Goal: Navigation & Orientation: Find specific page/section

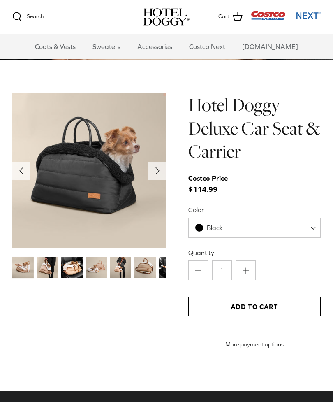
scroll to position [721, 0]
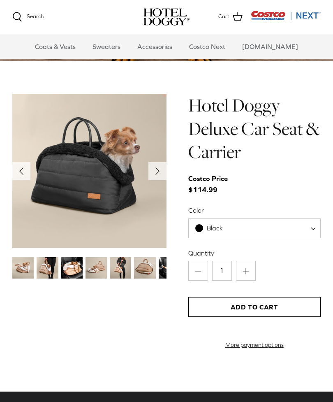
click at [13, 283] on div "Left Right" at bounding box center [89, 226] width 154 height 264
click at [28, 271] on img at bounding box center [22, 267] width 21 height 21
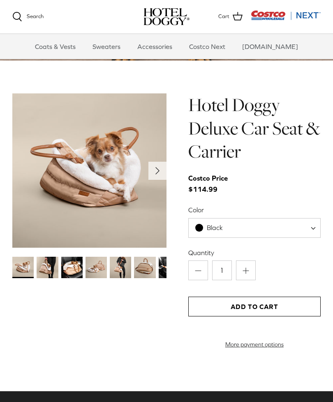
click at [54, 266] on img at bounding box center [47, 267] width 21 height 21
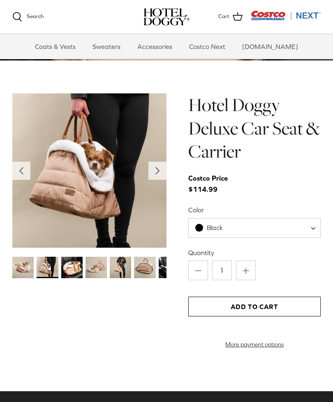
click at [72, 263] on img at bounding box center [71, 267] width 21 height 21
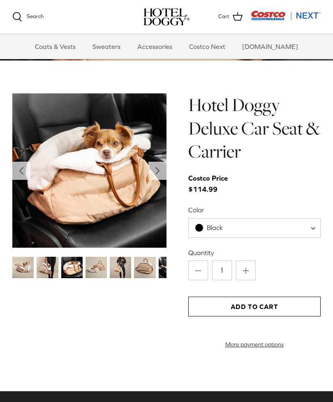
click at [97, 265] on img at bounding box center [96, 267] width 21 height 21
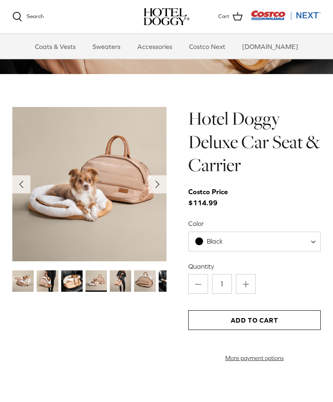
click at [160, 182] on icon "Right" at bounding box center [157, 184] width 13 height 13
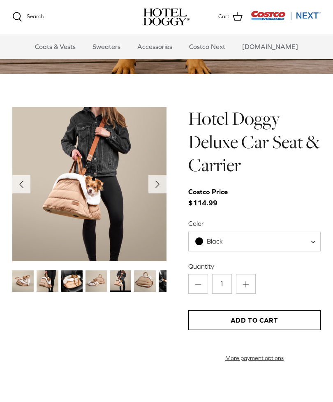
click at [159, 185] on icon "Right" at bounding box center [157, 184] width 13 height 13
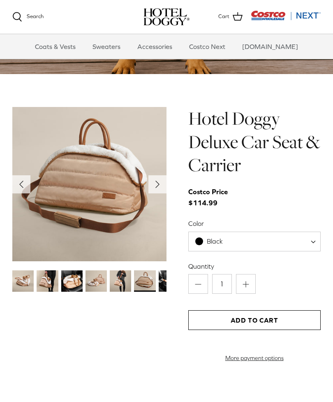
click at [163, 183] on icon "Right" at bounding box center [157, 184] width 13 height 13
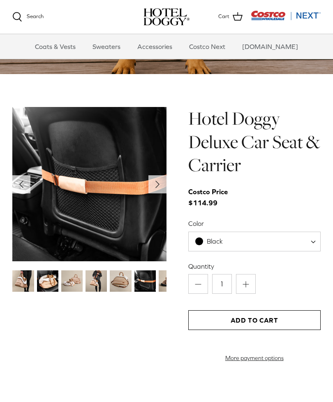
click at [162, 182] on icon "Right" at bounding box center [157, 184] width 13 height 13
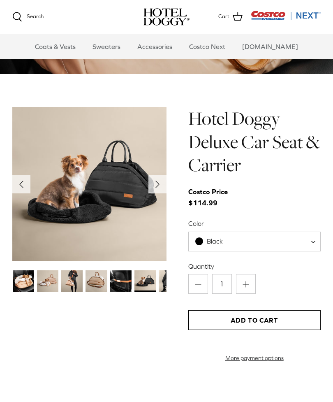
click at [161, 183] on icon "Right" at bounding box center [157, 184] width 13 height 13
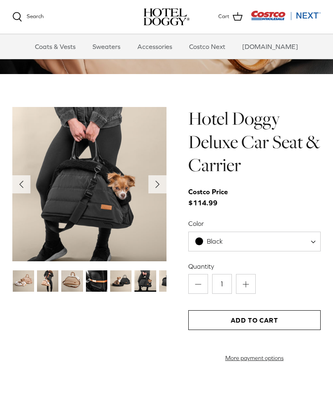
click at [155, 181] on icon "Right" at bounding box center [157, 184] width 13 height 13
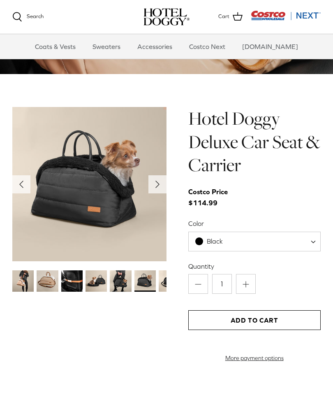
click at [157, 186] on icon "Right" at bounding box center [157, 184] width 13 height 13
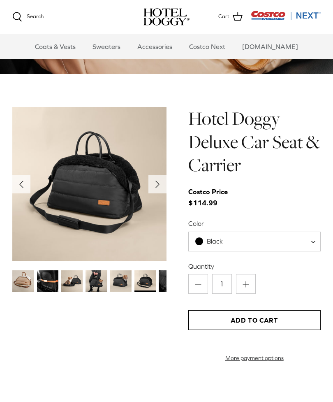
click at [155, 183] on icon "Right" at bounding box center [157, 184] width 13 height 13
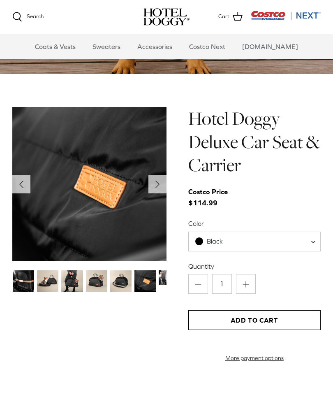
click at [156, 185] on polyline "Next" at bounding box center [157, 184] width 3 height 7
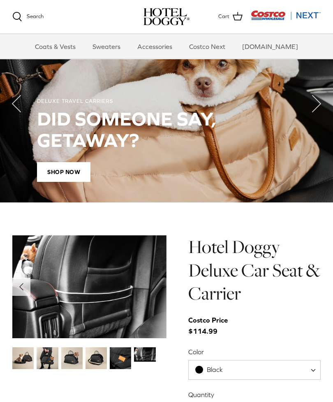
scroll to position [547, 0]
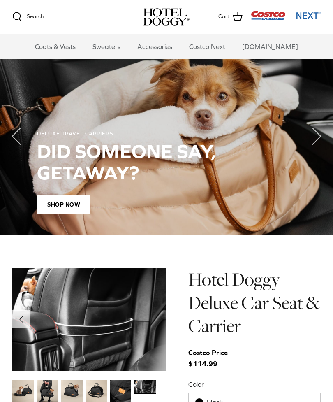
click at [165, 53] on link "Accessories" at bounding box center [155, 46] width 50 height 25
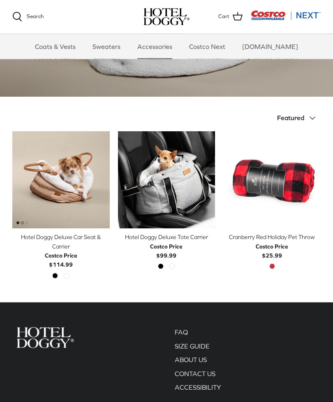
scroll to position [123, 0]
